Goal: Task Accomplishment & Management: Manage account settings

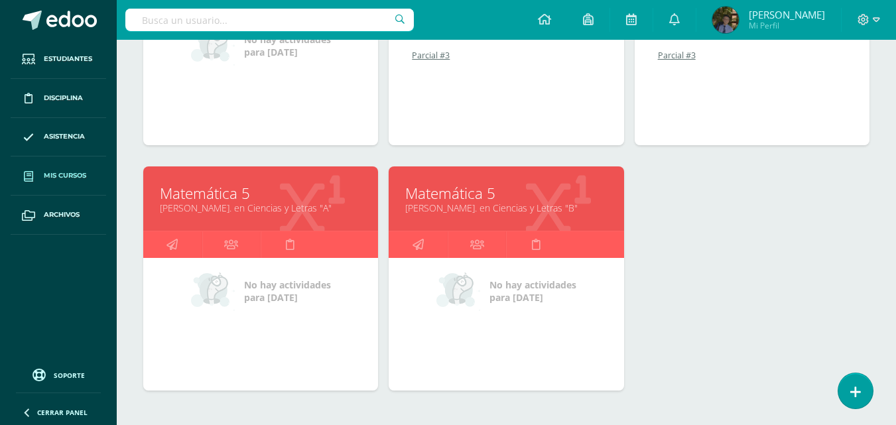
scroll to position [332, 0]
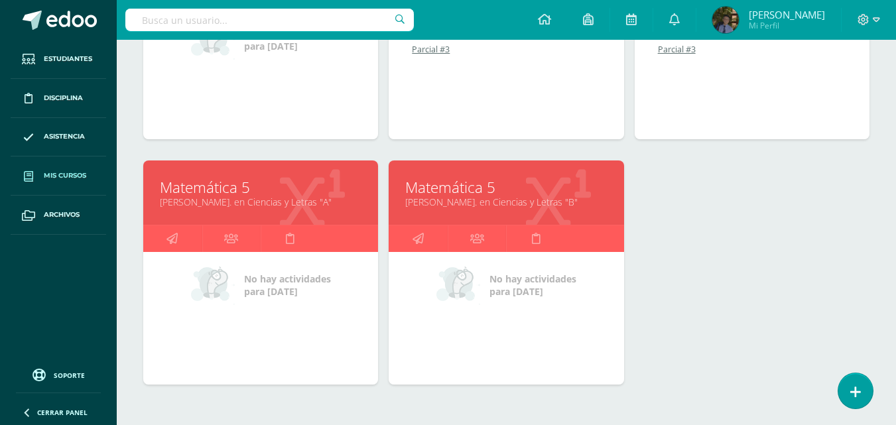
click at [481, 196] on link "[PERSON_NAME]. en Ciencias y Letras "B"" at bounding box center [506, 202] width 202 height 13
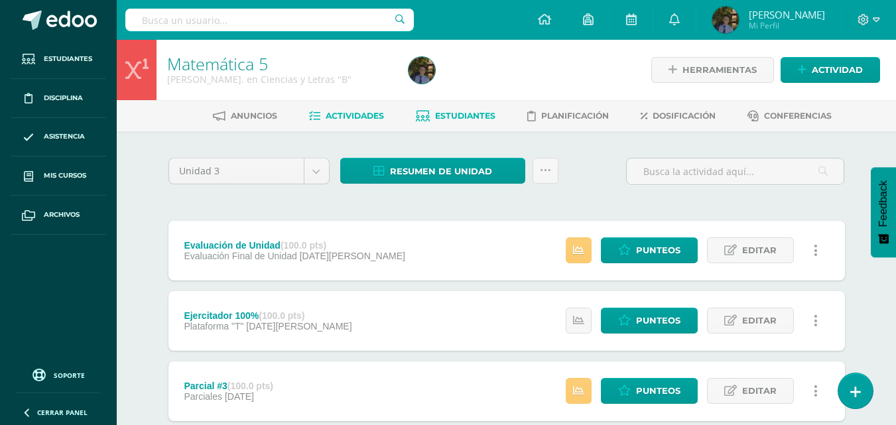
click at [464, 113] on span "Estudiantes" at bounding box center [465, 116] width 60 height 10
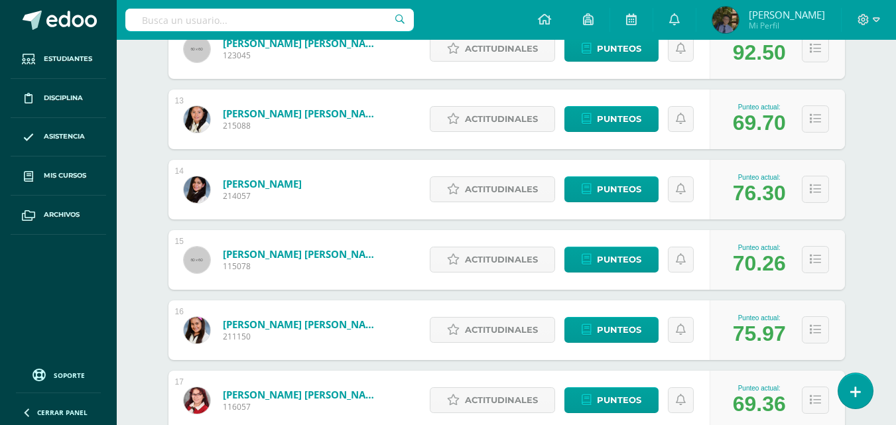
scroll to position [1020, 0]
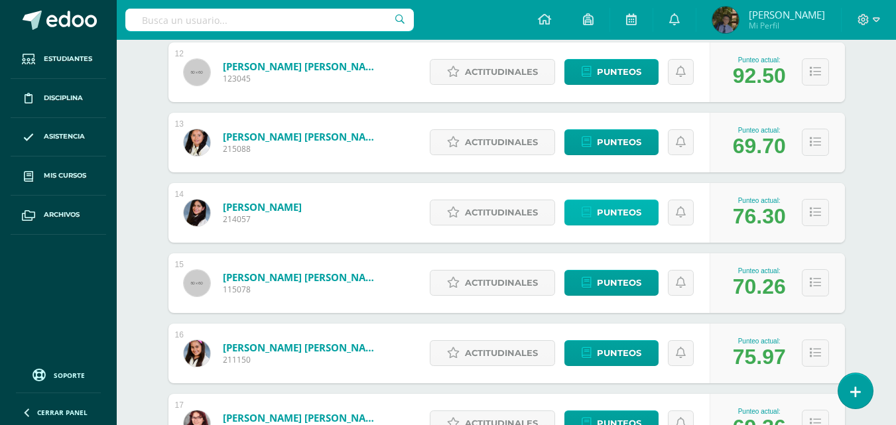
click at [642, 215] on link "Punteos" at bounding box center [612, 213] width 94 height 26
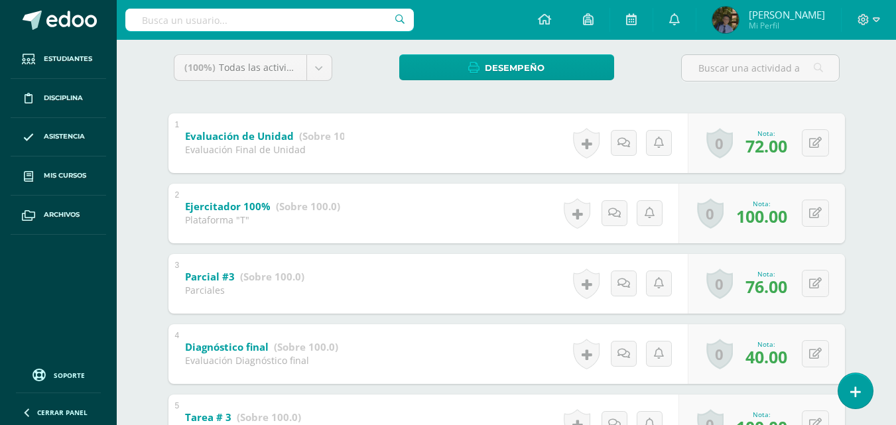
scroll to position [249, 0]
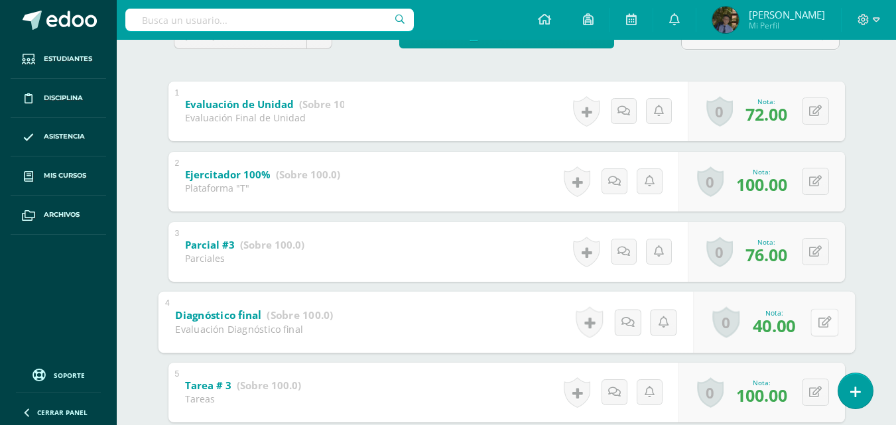
click at [820, 322] on icon at bounding box center [824, 322] width 13 height 11
type input "91"
click at [793, 324] on icon at bounding box center [790, 326] width 12 height 11
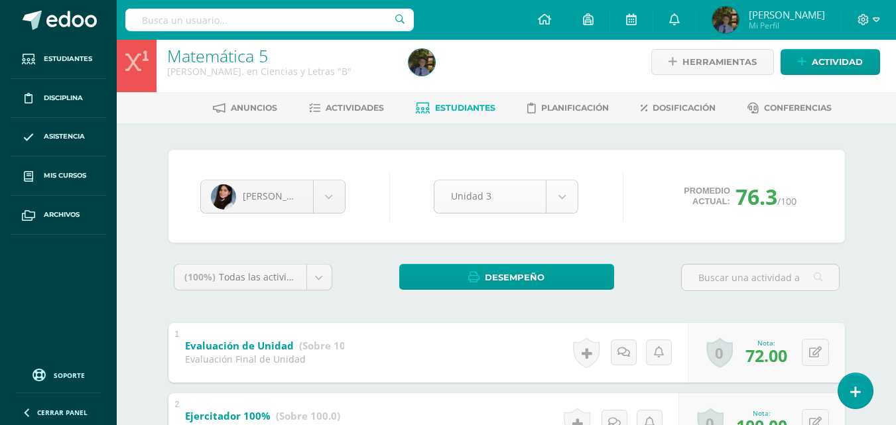
scroll to position [0, 0]
